Goal: Task Accomplishment & Management: Use online tool/utility

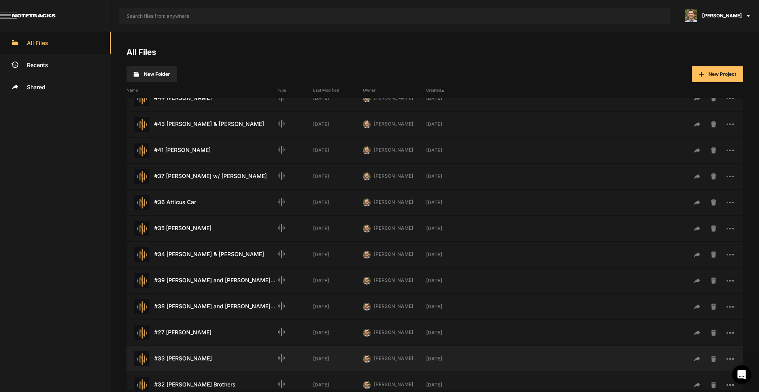
scroll to position [198, 0]
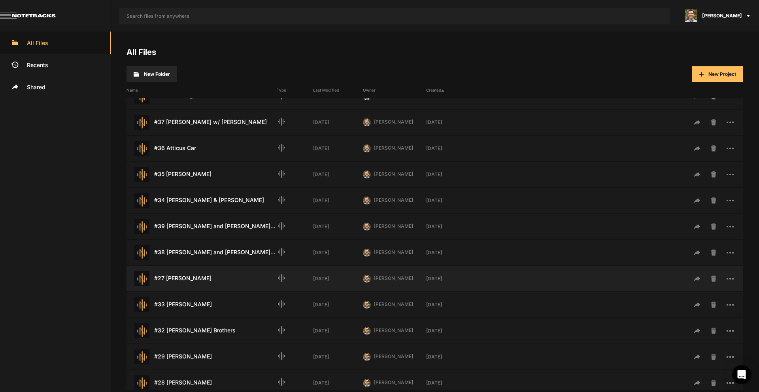
click at [190, 280] on div "#27 [PERSON_NAME] Last Modified: [DATE]" at bounding box center [201, 278] width 150 height 15
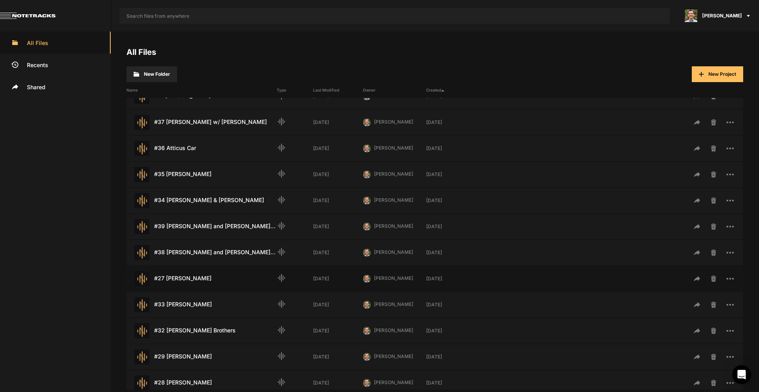
click at [169, 279] on div "#27 [PERSON_NAME] Last Modified: [DATE]" at bounding box center [201, 278] width 150 height 15
click at [169, 278] on div "#27 [PERSON_NAME] Last Modified: [DATE]" at bounding box center [201, 278] width 150 height 15
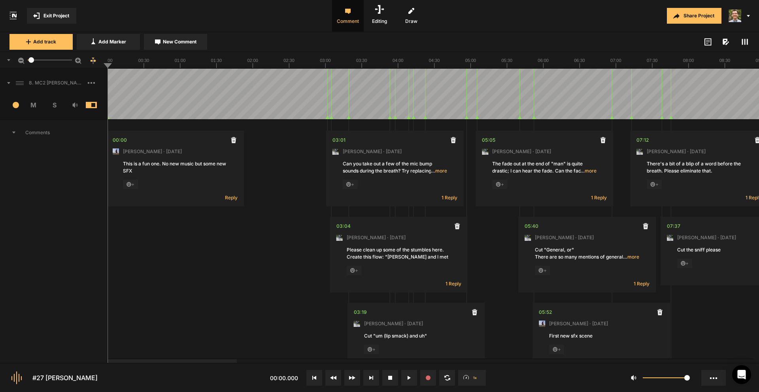
drag, startPoint x: 523, startPoint y: 70, endPoint x: 547, endPoint y: 68, distance: 24.5
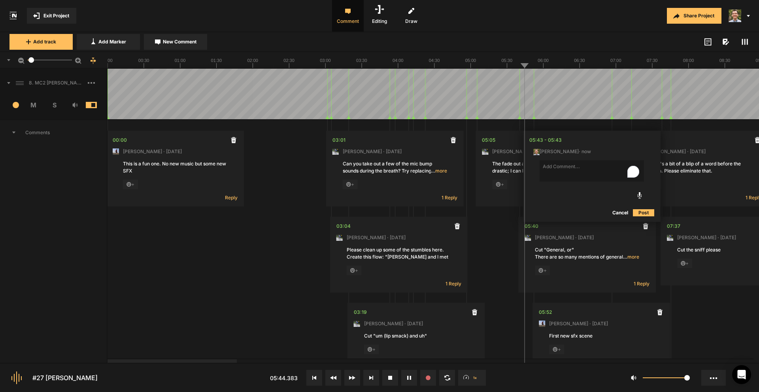
click at [603, 68] on line at bounding box center [603, 66] width 0 height 3
click at [618, 210] on button "Cancel" at bounding box center [619, 212] width 25 height 9
